Goal: Task Accomplishment & Management: Complete application form

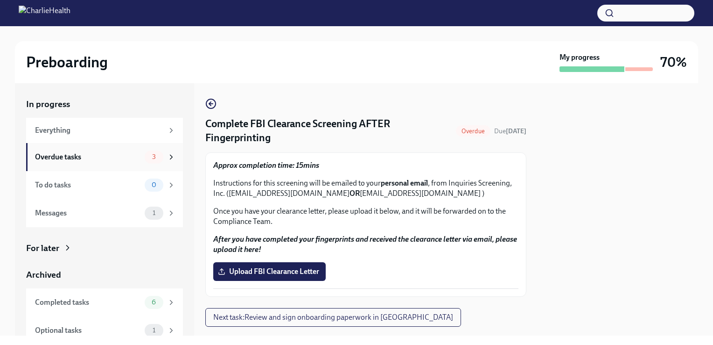
click at [103, 158] on div "Overdue tasks" at bounding box center [88, 157] width 106 height 10
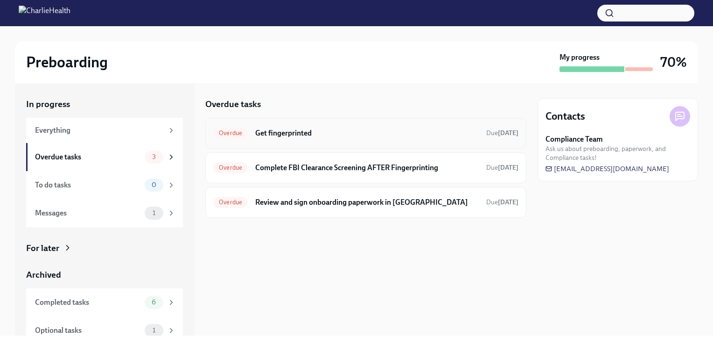
click at [289, 137] on h6 "Get fingerprinted" at bounding box center [367, 133] width 224 height 10
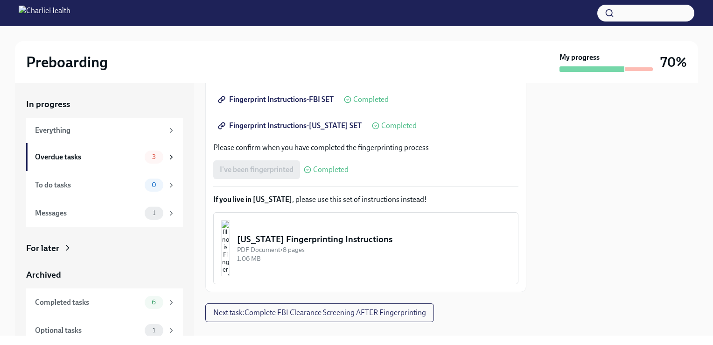
scroll to position [230, 0]
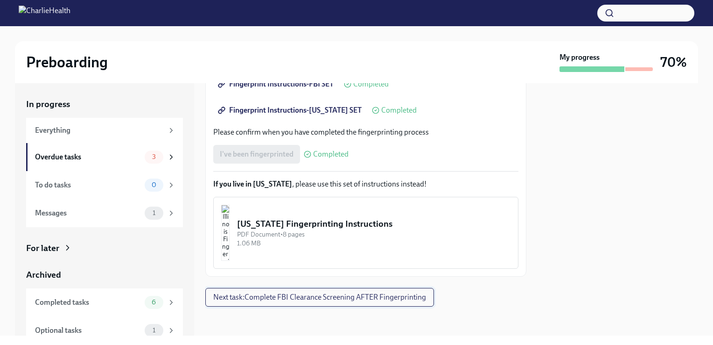
click at [298, 302] on button "Next task : Complete FBI Clearance Screening AFTER Fingerprinting" at bounding box center [319, 297] width 229 height 19
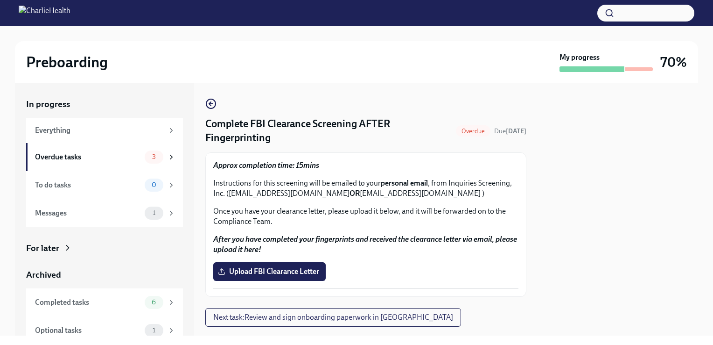
scroll to position [21, 0]
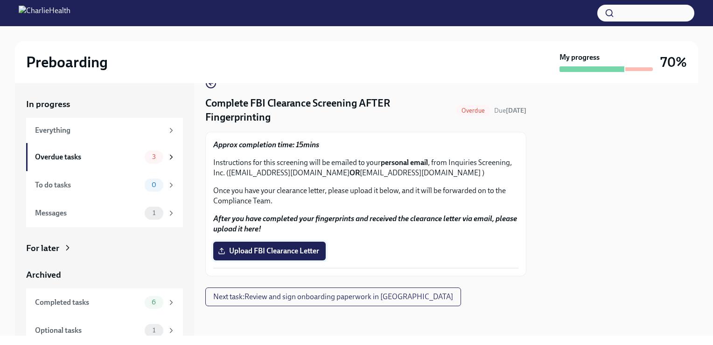
click at [277, 251] on span "Upload FBI Clearance Letter" at bounding box center [269, 250] width 99 height 9
click at [0, 0] on input "Upload FBI Clearance Letter" at bounding box center [0, 0] width 0 height 0
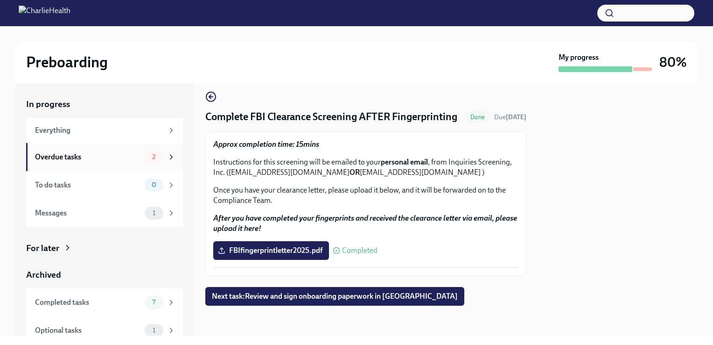
click at [103, 153] on div "Overdue tasks" at bounding box center [88, 157] width 106 height 10
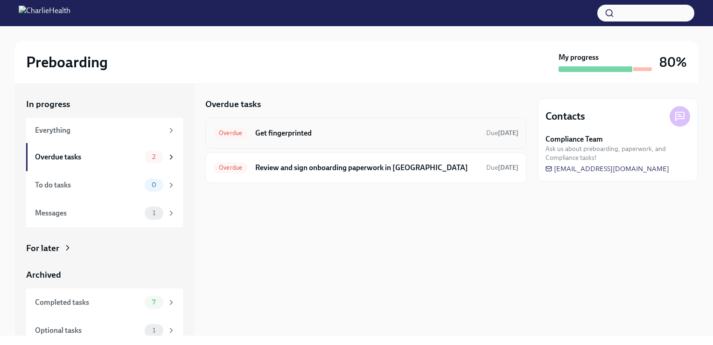
click at [313, 131] on h6 "Get fingerprinted" at bounding box center [367, 133] width 224 height 10
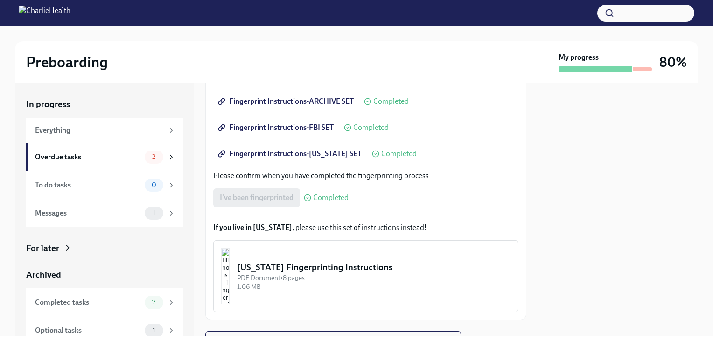
scroll to position [230, 0]
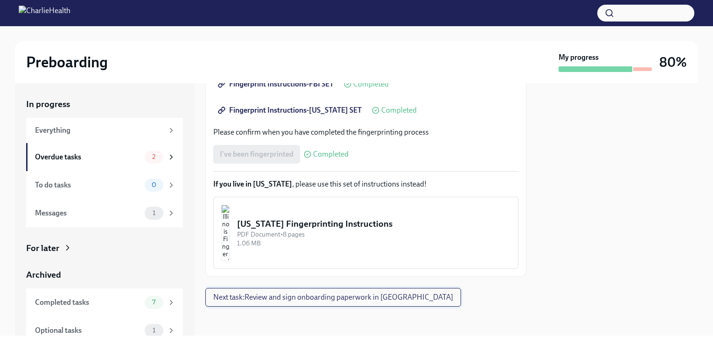
click at [321, 297] on span "Next task : Review and sign onboarding paperwork in [GEOGRAPHIC_DATA]" at bounding box center [333, 296] width 240 height 9
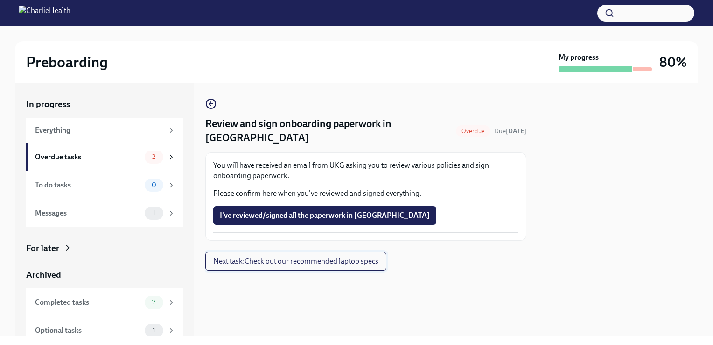
click at [310, 256] on span "Next task : Check out our recommended laptop specs" at bounding box center [295, 260] width 165 height 9
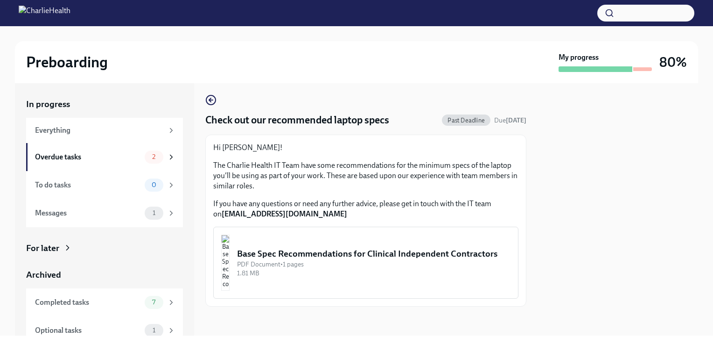
scroll to position [4, 0]
click at [230, 263] on img "button" at bounding box center [225, 262] width 8 height 56
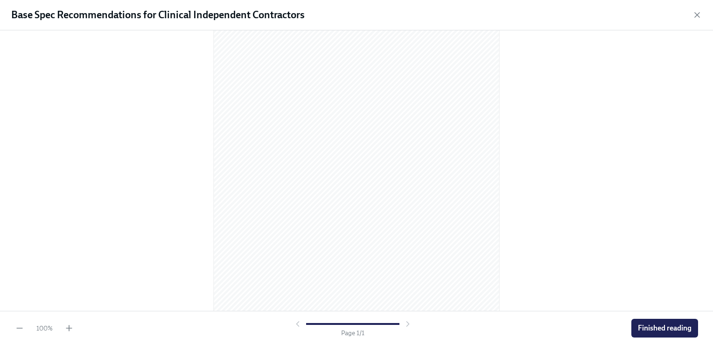
scroll to position [0, 0]
click at [526, 163] on div at bounding box center [356, 168] width 683 height 261
click at [580, 140] on div at bounding box center [356, 168] width 683 height 261
click at [640, 330] on span "Finished reading" at bounding box center [665, 327] width 54 height 9
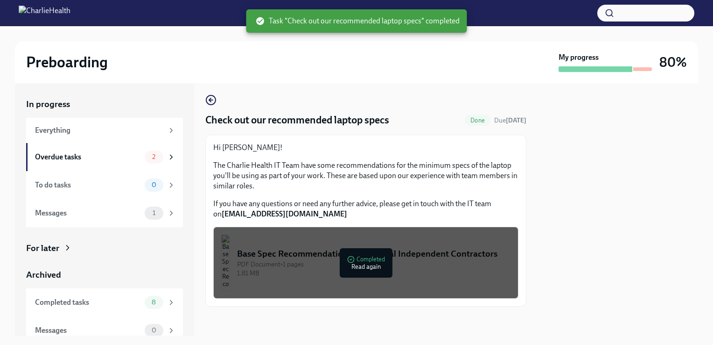
click at [287, 252] on div "Base Spec Recommendations for Clinical Independent Contractors" at bounding box center [374, 253] width 274 height 12
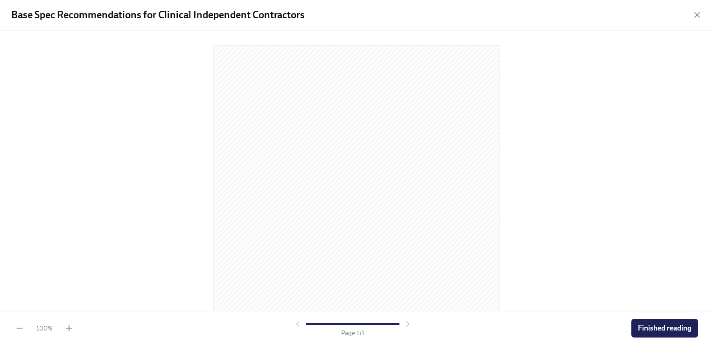
click at [584, 213] on div at bounding box center [356, 168] width 683 height 261
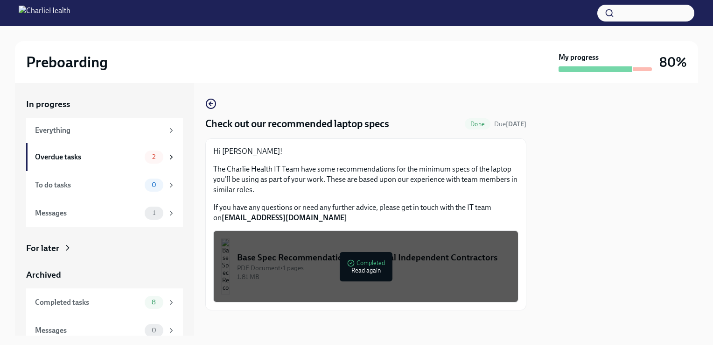
click at [451, 251] on div "Base Spec Recommendations for Clinical Independent Contractors" at bounding box center [374, 257] width 274 height 12
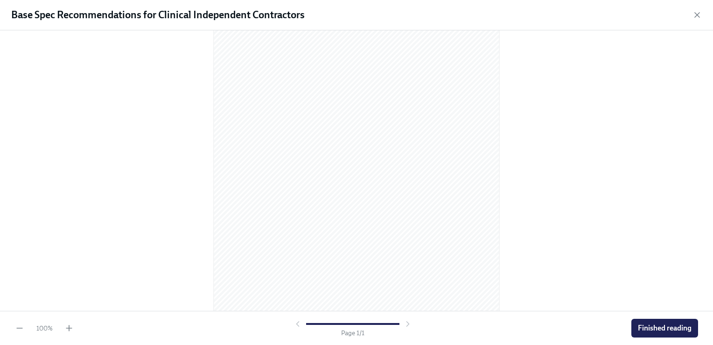
scroll to position [105, 0]
click at [631, 178] on div at bounding box center [356, 63] width 683 height 261
click at [558, 227] on div at bounding box center [356, 170] width 713 height 280
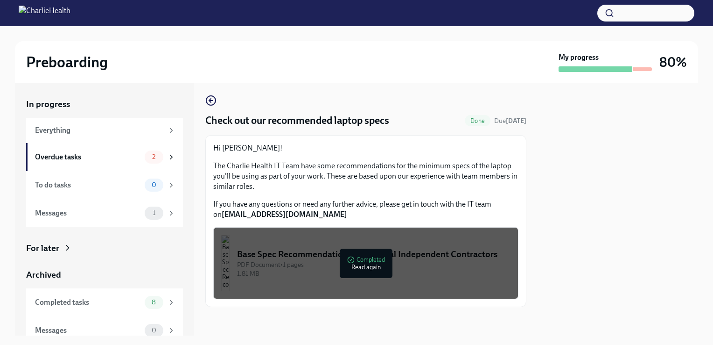
scroll to position [4, 0]
click at [416, 260] on div "Base Spec Recommendations for Clinical Independent Contractors" at bounding box center [374, 253] width 274 height 12
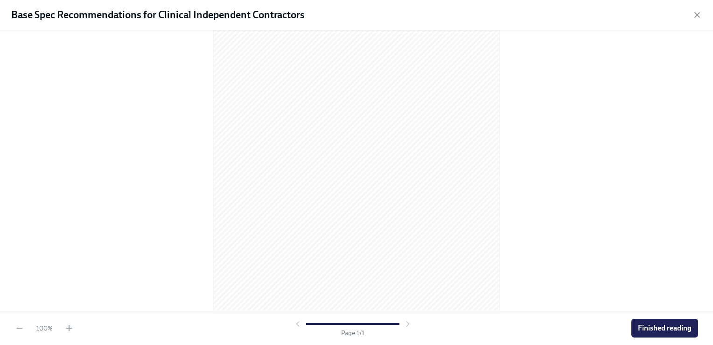
scroll to position [105, 0]
click at [609, 175] on div at bounding box center [356, 63] width 683 height 261
click at [649, 334] on button "Finished reading" at bounding box center [665, 327] width 67 height 19
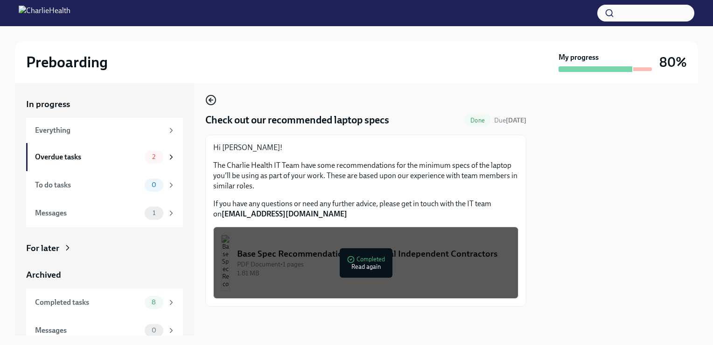
click at [213, 98] on icon "button" at bounding box center [210, 99] width 11 height 11
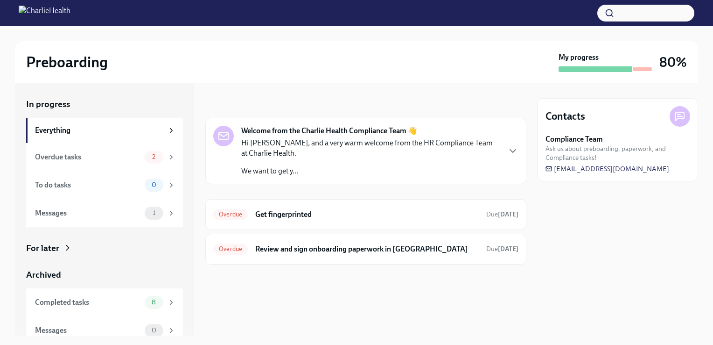
click at [325, 168] on p "We want to get y..." at bounding box center [370, 171] width 259 height 10
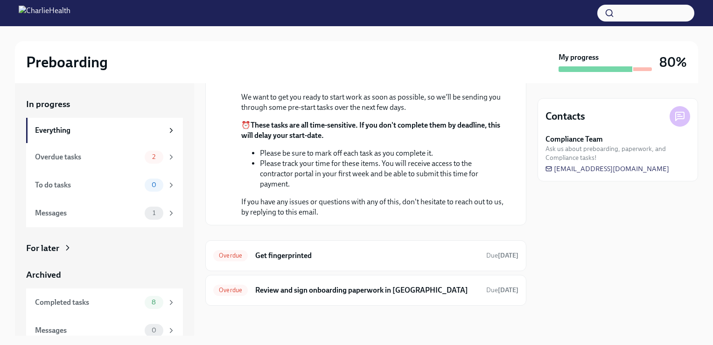
scroll to position [182, 0]
click at [332, 254] on h6 "Get fingerprinted" at bounding box center [367, 255] width 224 height 10
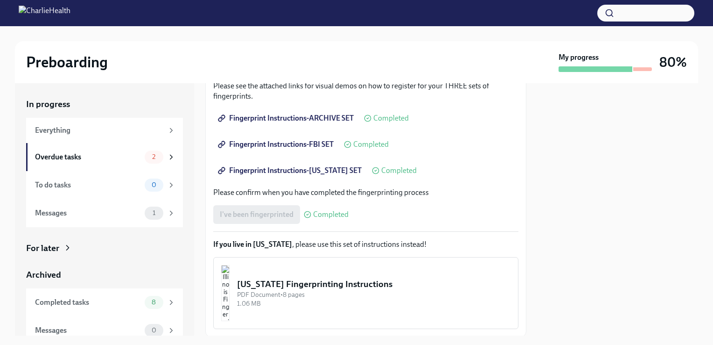
scroll to position [230, 0]
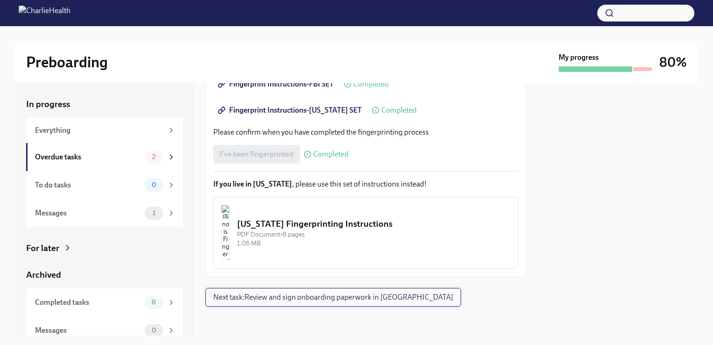
click at [308, 290] on button "Next task : Review and sign onboarding paperwork in [GEOGRAPHIC_DATA]" at bounding box center [333, 297] width 256 height 19
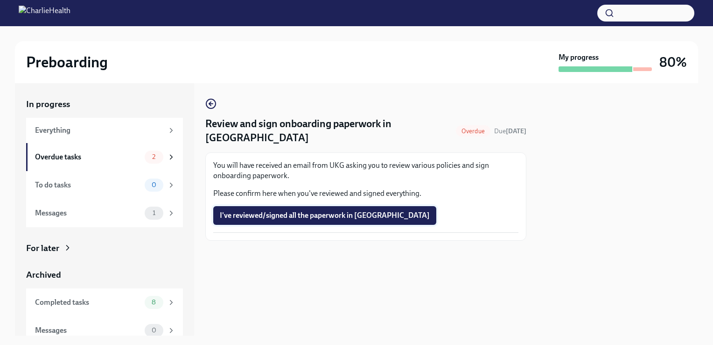
click at [353, 211] on span "I've reviewed/signed all the paperwork in [GEOGRAPHIC_DATA]" at bounding box center [325, 215] width 210 height 9
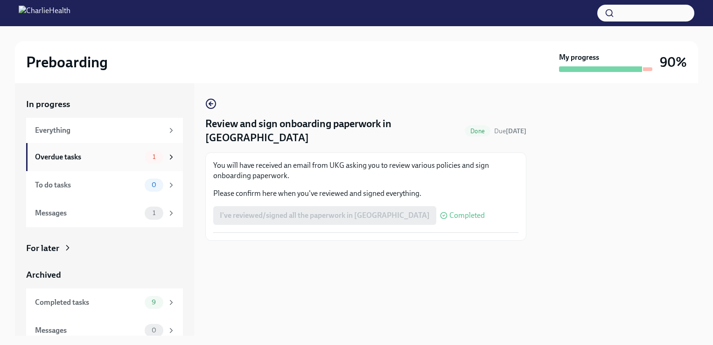
click at [122, 156] on div "Overdue tasks" at bounding box center [88, 157] width 106 height 10
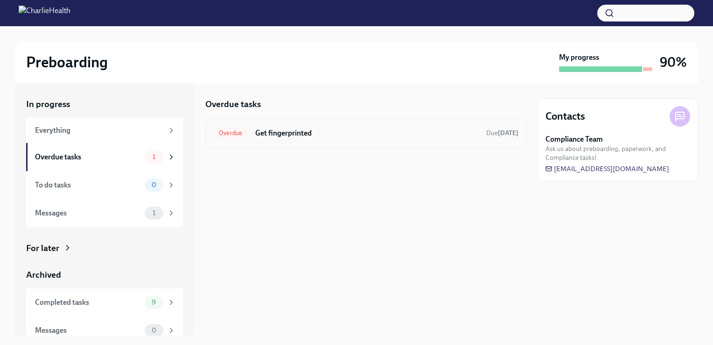
click at [360, 139] on div "Overdue Get fingerprinted Due [DATE]" at bounding box center [365, 133] width 305 height 15
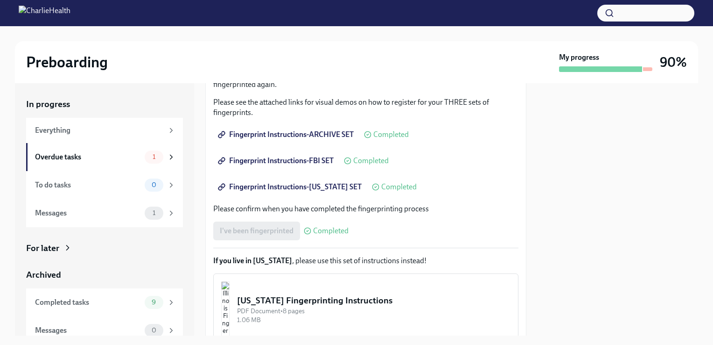
scroll to position [200, 0]
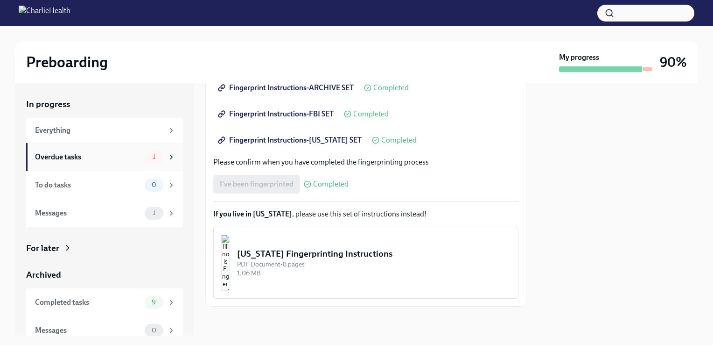
click at [99, 156] on div "Overdue tasks" at bounding box center [88, 157] width 106 height 10
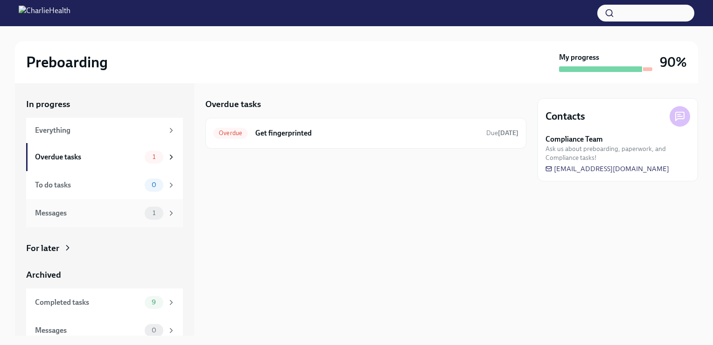
click at [124, 210] on div "Messages" at bounding box center [88, 213] width 106 height 10
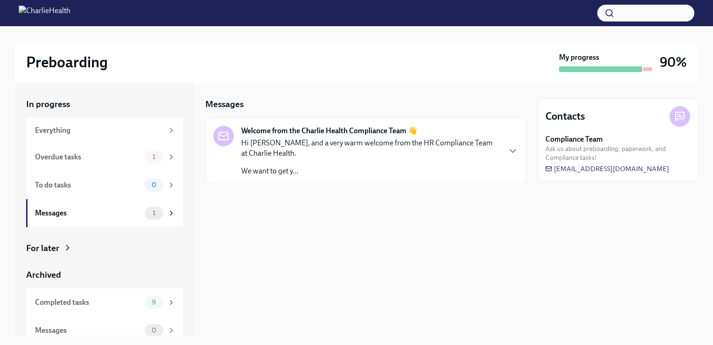
click at [345, 163] on div "Hi [PERSON_NAME], and a very warm welcome from the HR Compliance Team at Charli…" at bounding box center [370, 157] width 259 height 38
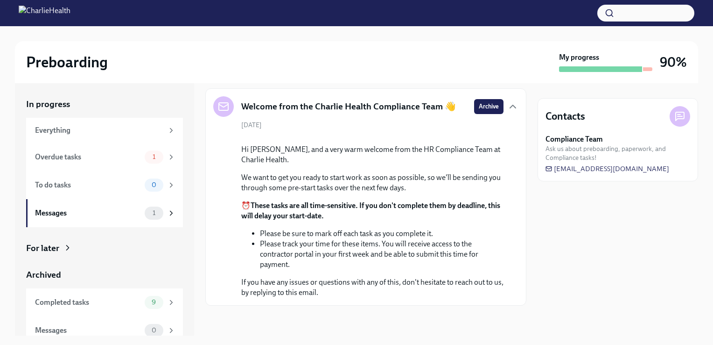
scroll to position [102, 0]
click at [77, 220] on div "Messages 1" at bounding box center [104, 213] width 157 height 28
click at [104, 156] on div "Overdue tasks" at bounding box center [88, 157] width 106 height 10
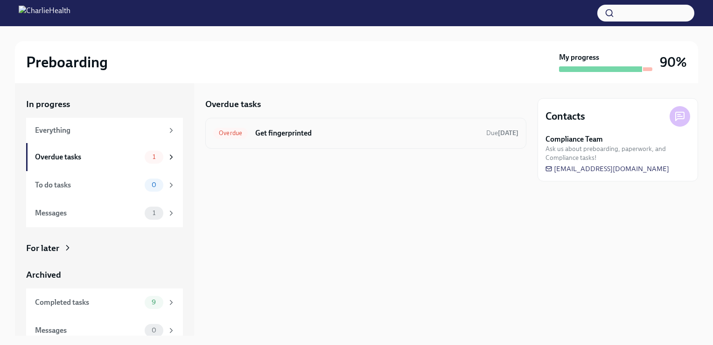
click at [298, 132] on h6 "Get fingerprinted" at bounding box center [367, 133] width 224 height 10
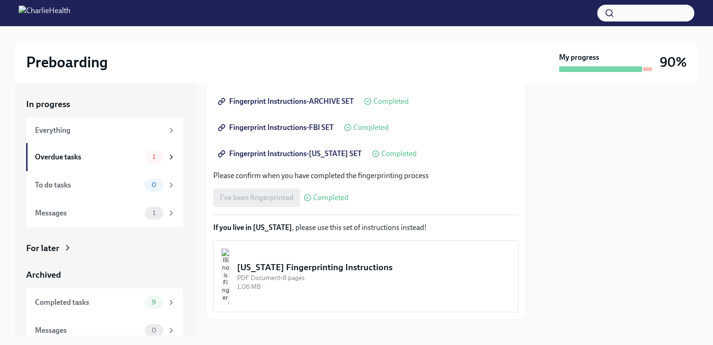
scroll to position [200, 0]
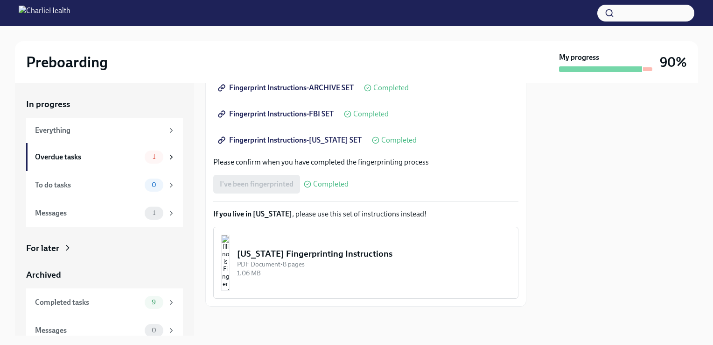
click at [399, 265] on div "PDF Document • 8 pages" at bounding box center [374, 264] width 274 height 9
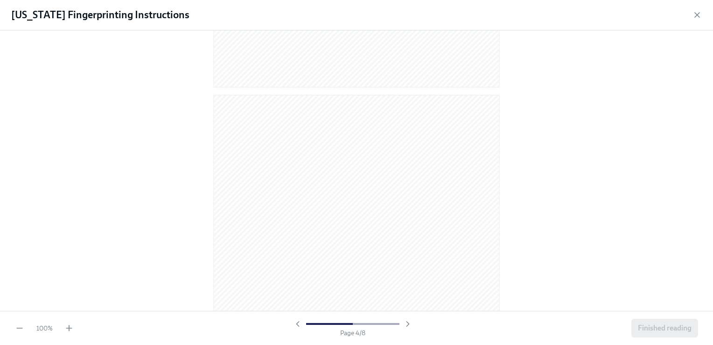
scroll to position [2751, 0]
click at [668, 329] on span "Finished reading" at bounding box center [665, 327] width 54 height 9
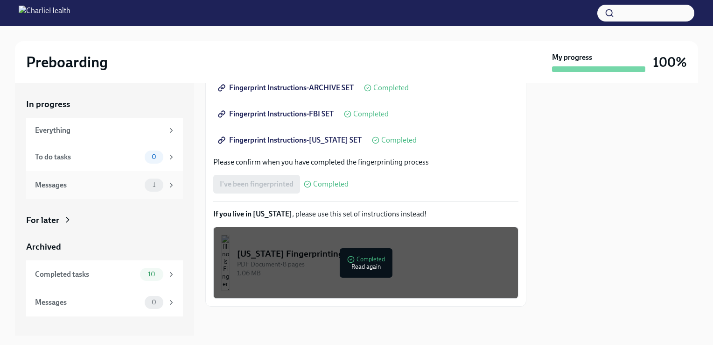
click at [90, 183] on div "Messages" at bounding box center [88, 185] width 106 height 10
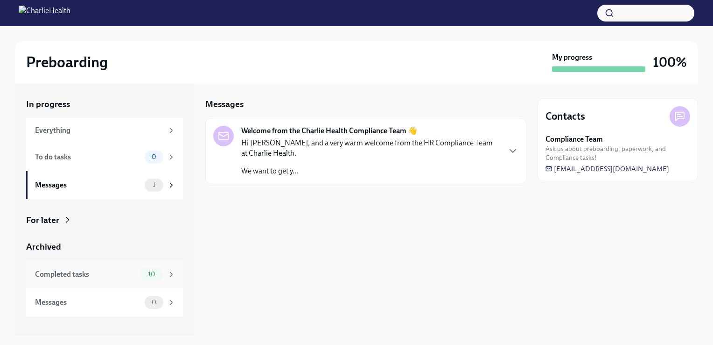
click at [107, 266] on div "Completed tasks 10" at bounding box center [104, 274] width 157 height 28
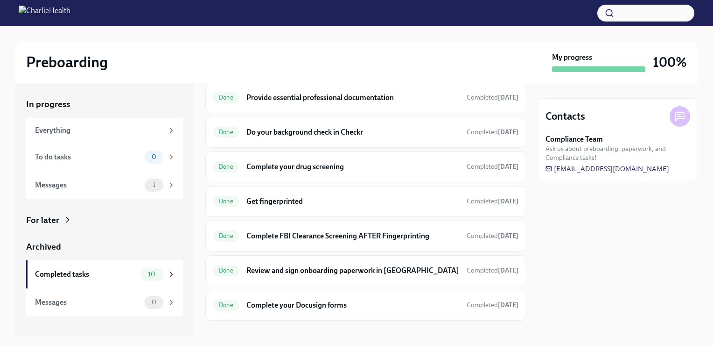
scroll to position [174, 0]
